Goal: Task Accomplishment & Management: Complete application form

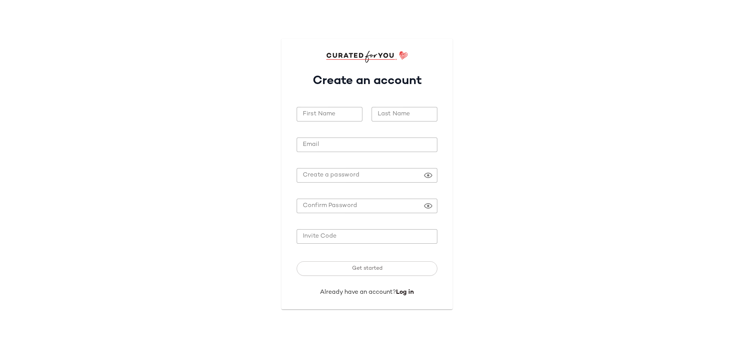
click at [344, 112] on input "First Name" at bounding box center [330, 114] width 66 height 15
click at [329, 115] on input "First Name" at bounding box center [330, 114] width 66 height 15
type input "*******"
type input "******"
click at [314, 103] on div "First Name ******* First Name" at bounding box center [329, 118] width 75 height 32
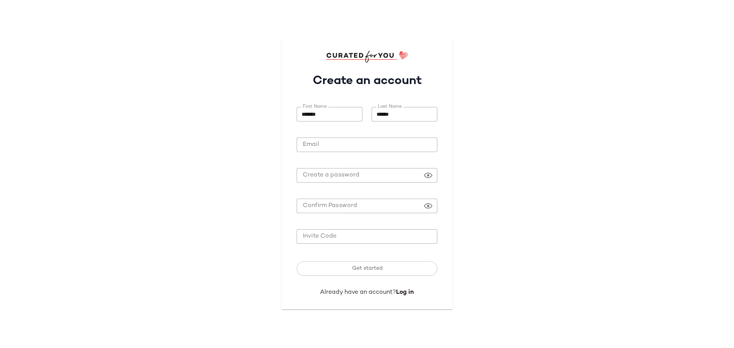
click at [330, 117] on input "*******" at bounding box center [330, 114] width 66 height 15
type input "******"
click at [324, 140] on input "Email" at bounding box center [367, 145] width 141 height 15
type input "**********"
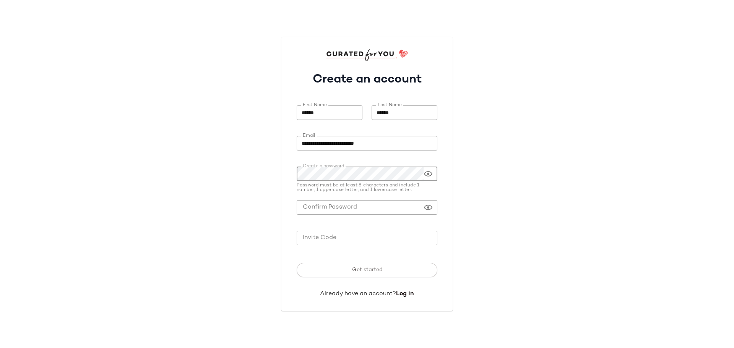
click at [426, 174] on icon at bounding box center [428, 173] width 9 height 9
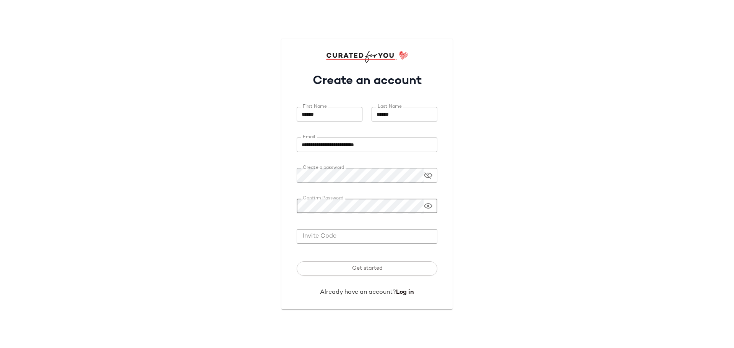
click at [426, 207] on icon at bounding box center [428, 206] width 9 height 9
click at [389, 234] on input "Invite Code" at bounding box center [367, 236] width 141 height 15
paste input "*******"
type input "*******"
click at [427, 181] on div at bounding box center [428, 175] width 9 height 15
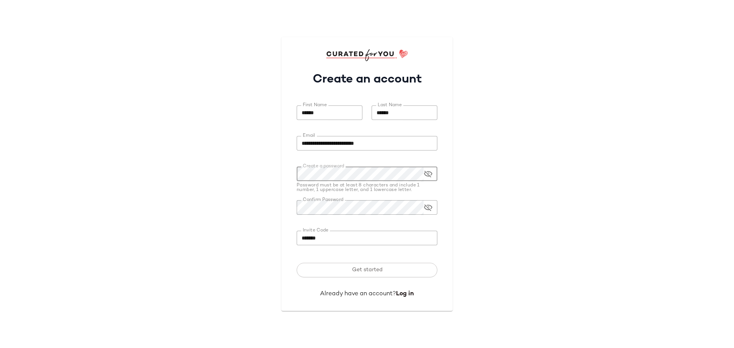
click at [428, 174] on icon at bounding box center [428, 173] width 9 height 9
click at [426, 204] on icon at bounding box center [428, 207] width 9 height 9
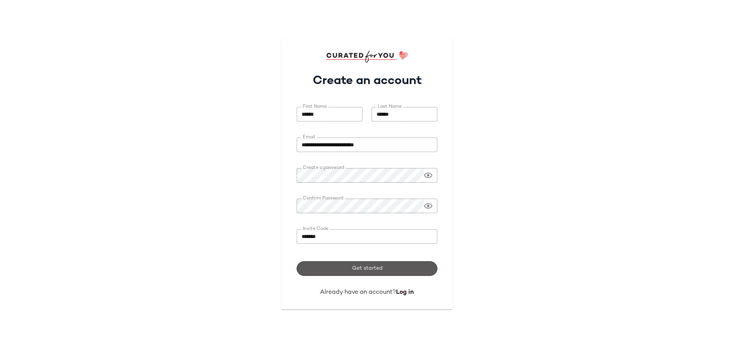
click at [384, 273] on button "Get started" at bounding box center [367, 269] width 141 height 15
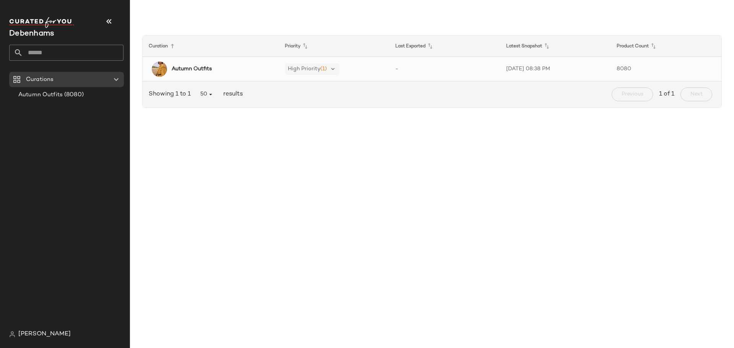
click at [300, 68] on span "High Priority" at bounding box center [304, 69] width 33 height 6
click at [189, 69] on b "Autumn Outfits" at bounding box center [192, 69] width 40 height 8
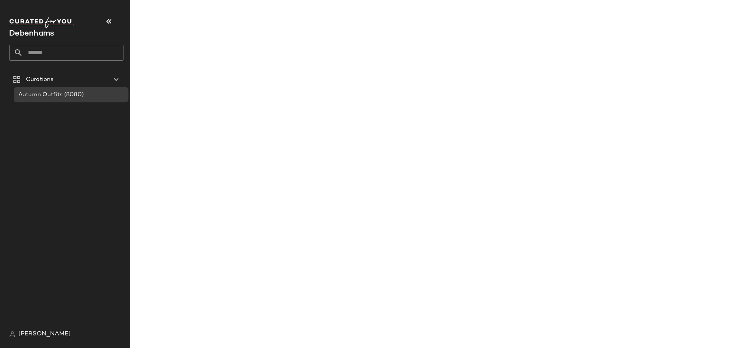
click at [189, 68] on main "Curation Priority Last Exported Latest Snapshot Product Count Autumn Outfits Hi…" at bounding box center [367, 174] width 734 height 348
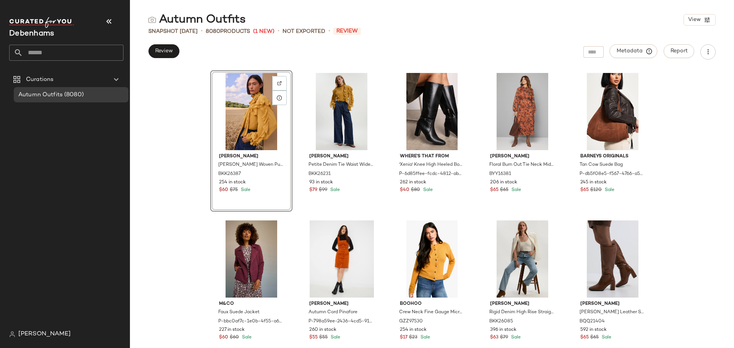
click at [245, 106] on div at bounding box center [251, 111] width 77 height 77
click at [250, 123] on div at bounding box center [251, 111] width 77 height 77
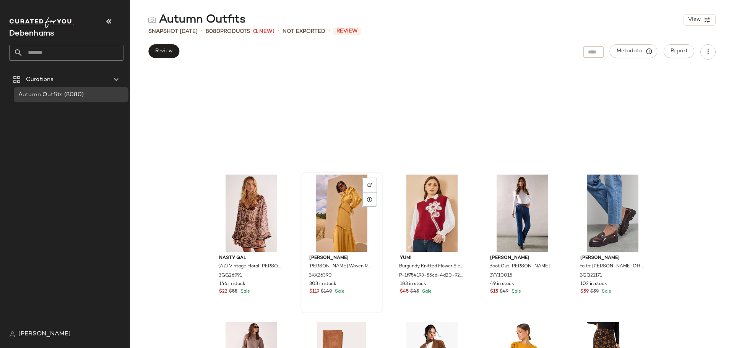
scroll to position [312, 0]
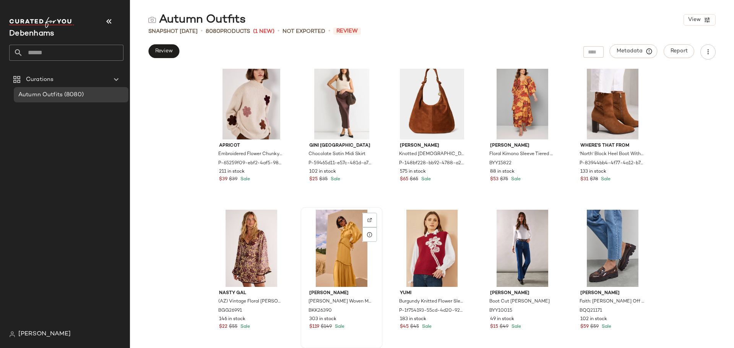
click at [339, 236] on div at bounding box center [341, 248] width 77 height 77
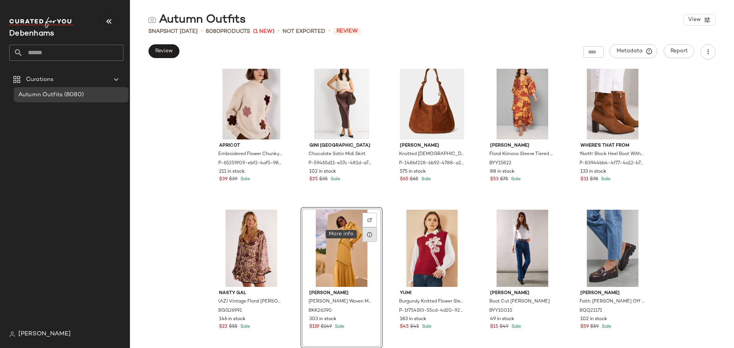
click at [368, 235] on icon at bounding box center [370, 235] width 6 height 6
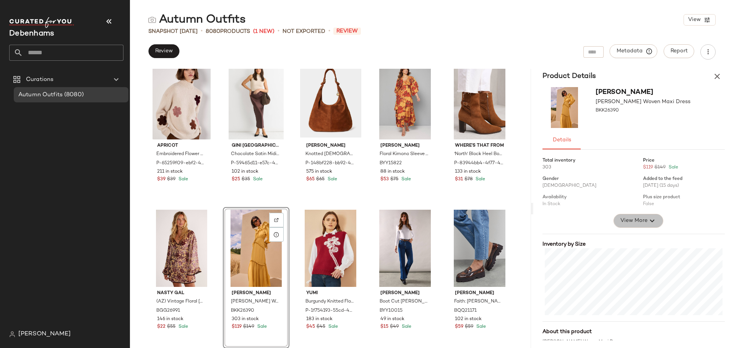
click at [638, 222] on span "View More" at bounding box center [634, 220] width 28 height 9
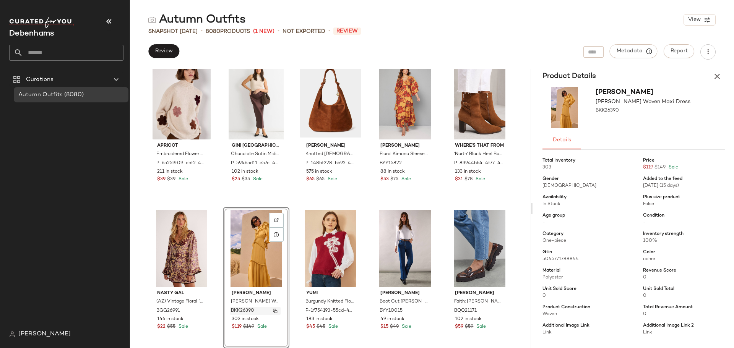
click at [274, 310] on img "button" at bounding box center [275, 311] width 5 height 5
click at [348, 235] on icon at bounding box center [351, 235] width 6 height 6
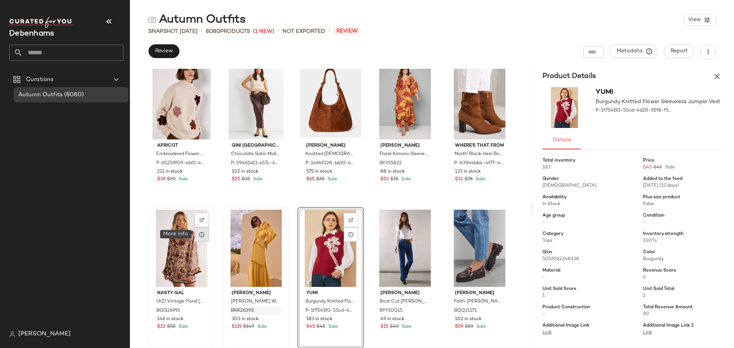
click at [202, 236] on icon at bounding box center [202, 235] width 6 height 6
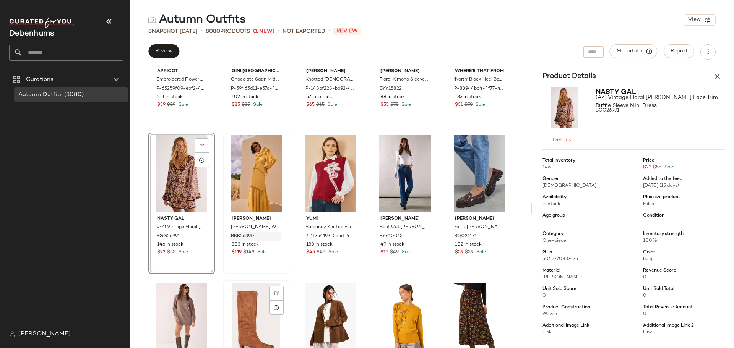
scroll to position [389, 0]
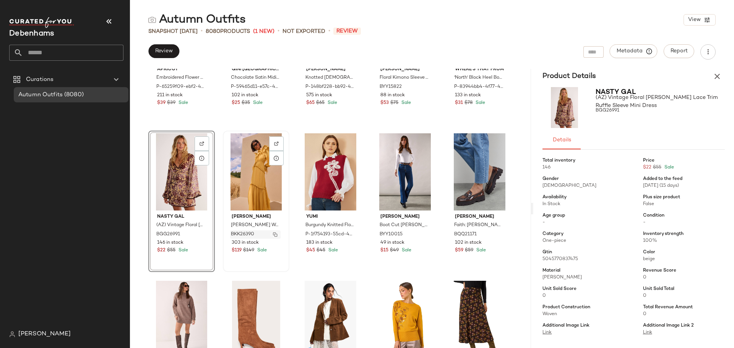
click at [273, 234] on img "button" at bounding box center [275, 235] width 5 height 5
click at [200, 156] on icon at bounding box center [202, 158] width 6 height 6
click at [202, 157] on icon at bounding box center [202, 158] width 6 height 6
click at [199, 159] on icon at bounding box center [202, 158] width 6 height 6
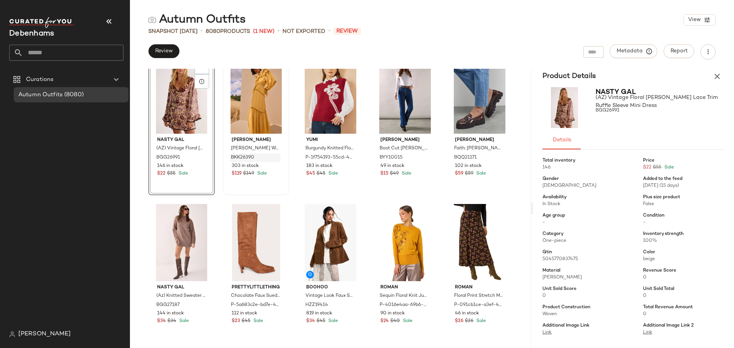
scroll to position [465, 0]
click at [200, 157] on img "button" at bounding box center [200, 158] width 5 height 5
click at [200, 164] on img "button" at bounding box center [200, 163] width 5 height 5
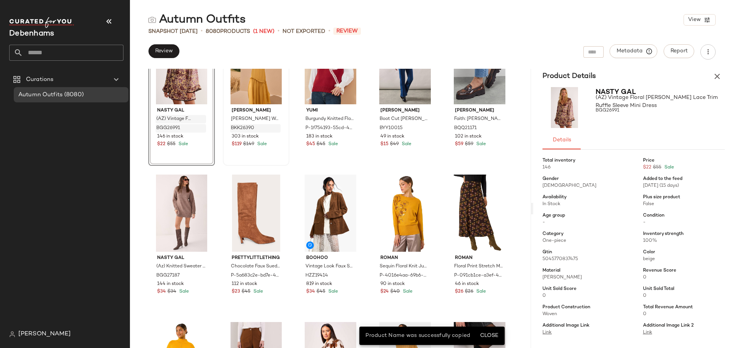
scroll to position [503, 0]
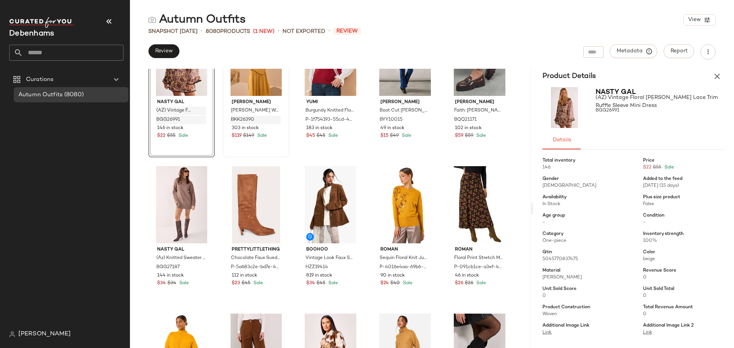
click at [556, 277] on span "[PERSON_NAME]" at bounding box center [562, 277] width 39 height 5
copy span "[PERSON_NAME]"
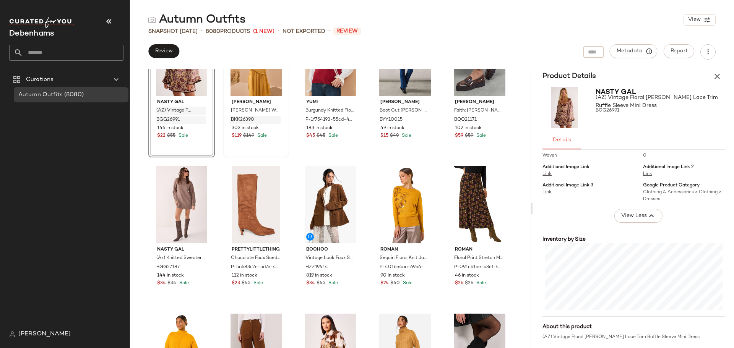
scroll to position [159, 0]
click at [548, 337] on div "(AZ) Vintage Floral [PERSON_NAME] Lace Trim Ruffle Sleeve Mini Dress" at bounding box center [634, 337] width 182 height 7
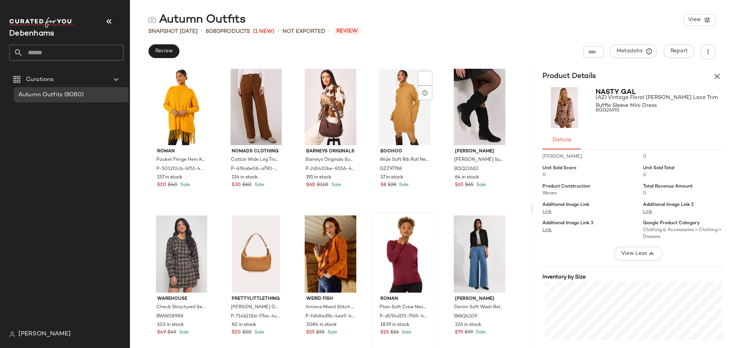
scroll to position [847, 0]
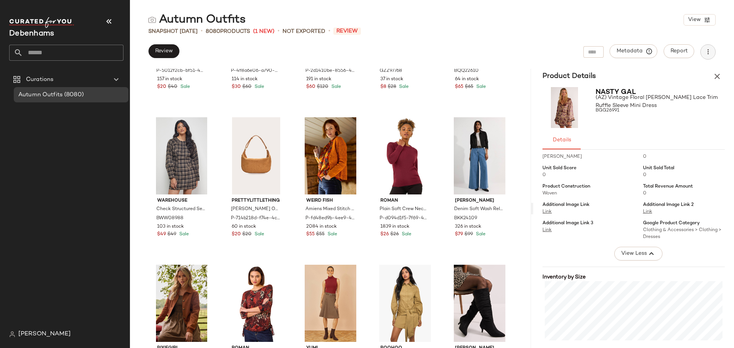
click at [703, 54] on button "button" at bounding box center [708, 51] width 15 height 15
click at [644, 24] on div "Autumn Outfits View" at bounding box center [432, 19] width 604 height 15
click at [703, 21] on button "View" at bounding box center [700, 19] width 32 height 11
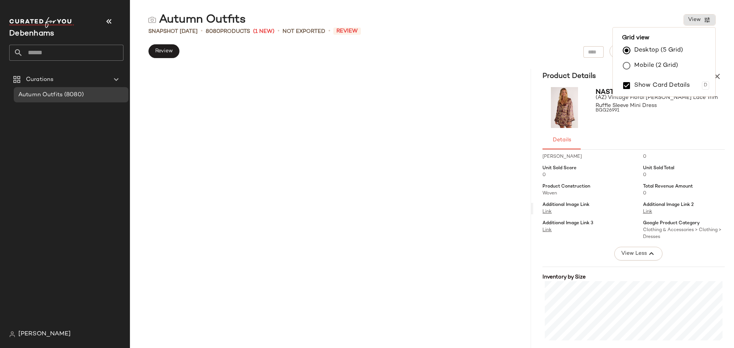
scroll to position [443, 0]
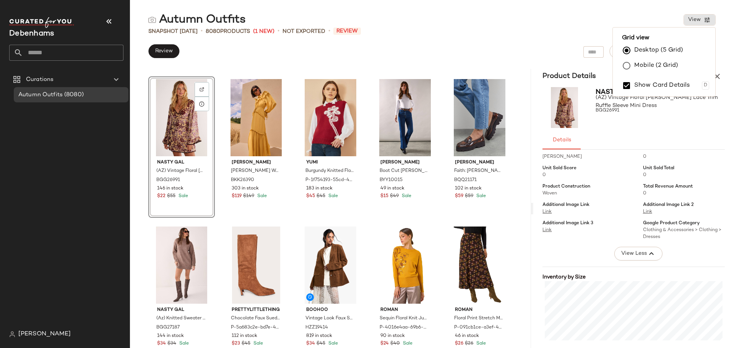
click at [607, 13] on div "Autumn Outfits View" at bounding box center [432, 19] width 604 height 15
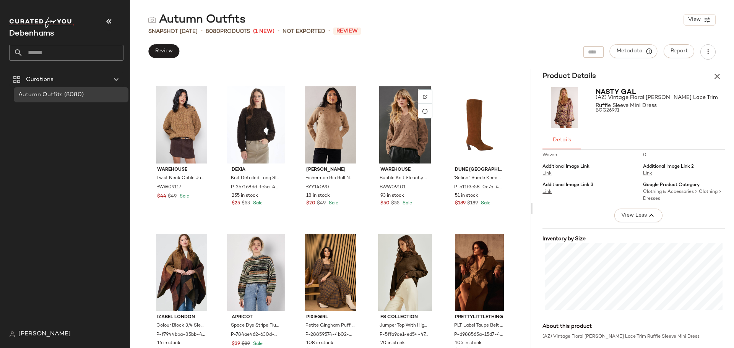
scroll to position [2355, 0]
